Goal: Task Accomplishment & Management: Manage account settings

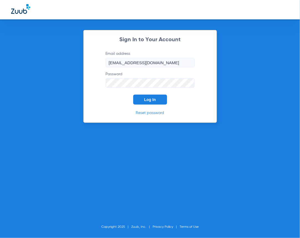
click at [157, 99] on button "Log In" at bounding box center [150, 100] width 34 height 10
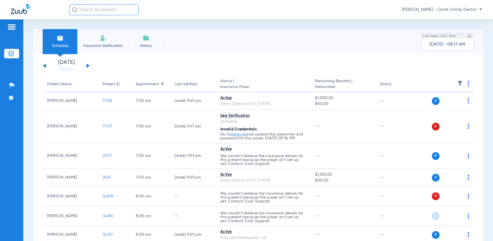
click at [90, 64] on app-single-date-navigator "[DATE] [DATE] [DATE] [DATE] [DATE] [DATE] [DATE] [DATE] [DATE] [DATE] [DATE] [D…" at bounding box center [258, 66] width 431 height 12
click at [89, 65] on button at bounding box center [87, 65] width 3 height 4
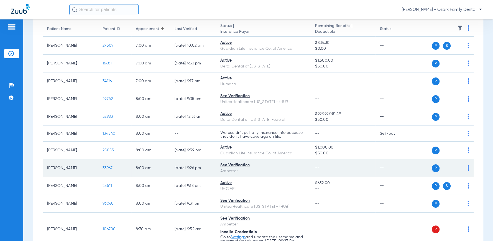
scroll to position [154, 0]
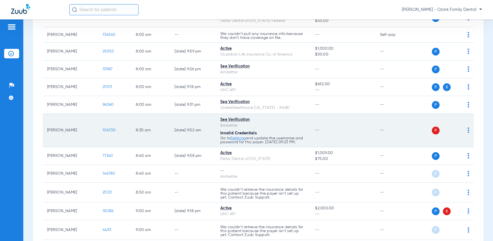
click at [299, 129] on div "P S" at bounding box center [441, 130] width 57 height 8
click at [299, 129] on img at bounding box center [469, 130] width 2 height 6
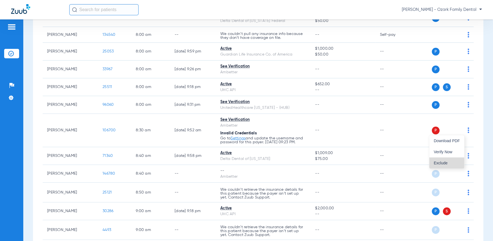
click at [299, 161] on span "Exclude" at bounding box center [447, 163] width 26 height 4
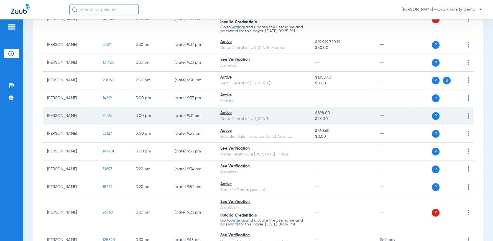
scroll to position [880, 0]
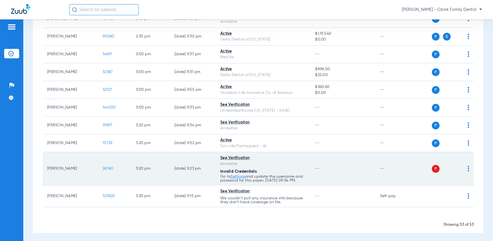
click at [299, 166] on img at bounding box center [469, 168] width 2 height 6
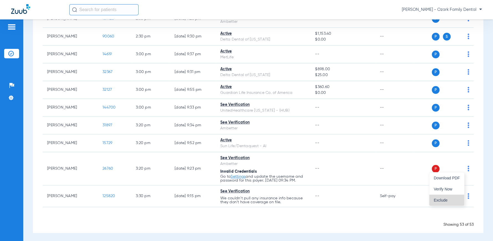
click at [299, 198] on span "Exclude" at bounding box center [447, 200] width 26 height 4
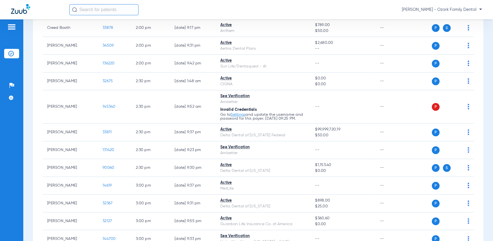
scroll to position [726, 0]
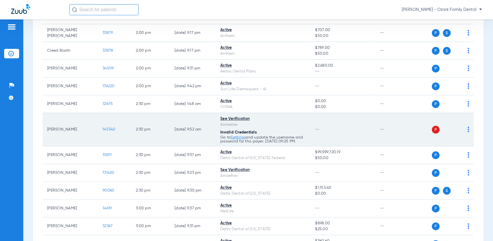
click at [299, 128] on td "P S" at bounding box center [443, 129] width 61 height 33
click at [299, 128] on img at bounding box center [469, 129] width 2 height 6
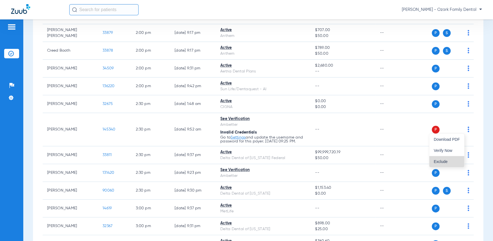
click at [299, 159] on span "Exclude" at bounding box center [447, 161] width 26 height 4
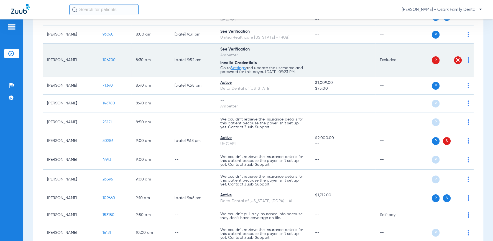
scroll to position [233, 0]
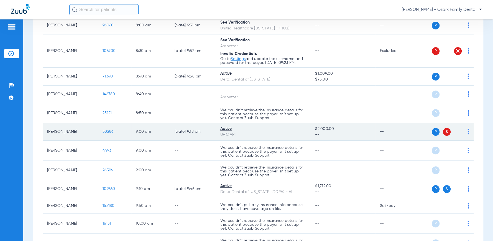
click at [299, 131] on td "P S" at bounding box center [443, 132] width 61 height 18
click at [299, 129] on img at bounding box center [469, 132] width 2 height 6
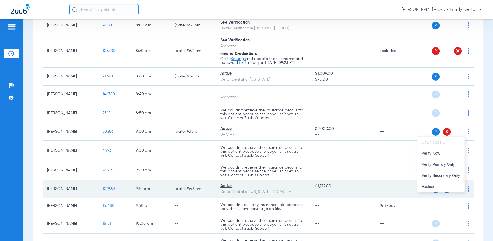
click at [299, 184] on span "Exclude" at bounding box center [441, 186] width 39 height 4
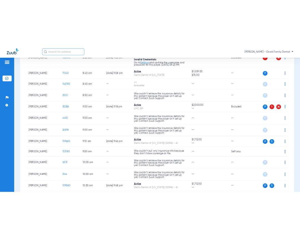
scroll to position [264, 0]
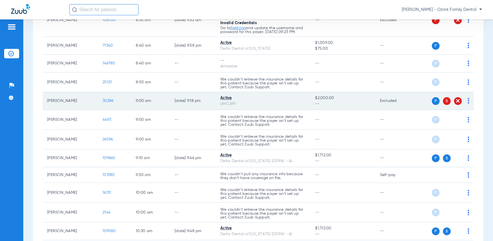
click at [299, 101] on span "--" at bounding box center [343, 104] width 56 height 6
click at [299, 101] on div "P S" at bounding box center [441, 101] width 57 height 8
click at [299, 100] on img at bounding box center [469, 101] width 2 height 6
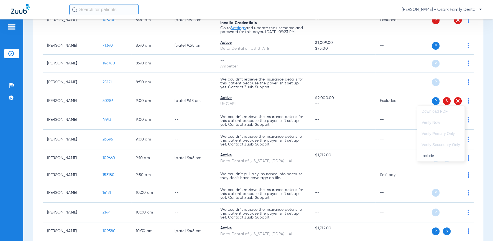
click at [299, 128] on div at bounding box center [246, 120] width 493 height 241
click at [299, 1] on div "[PERSON_NAME] - Ozark Family Dental" at bounding box center [246, 9] width 493 height 19
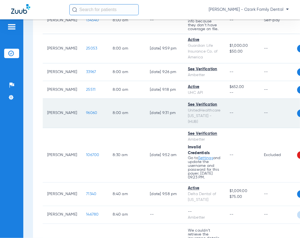
scroll to position [233, 0]
